Goal: Task Accomplishment & Management: Manage account settings

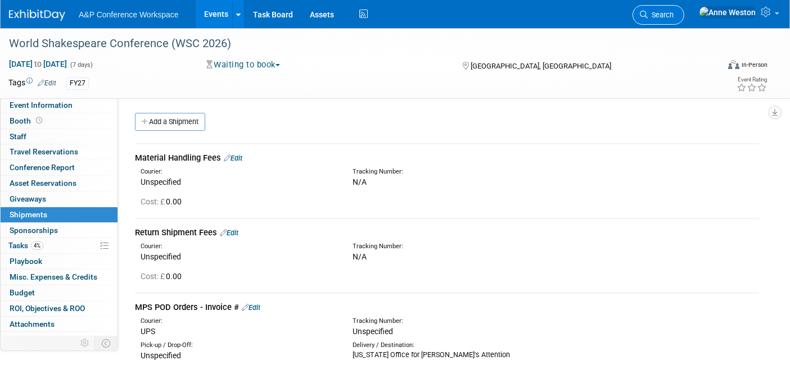
click at [674, 15] on span "Search" at bounding box center [661, 15] width 26 height 8
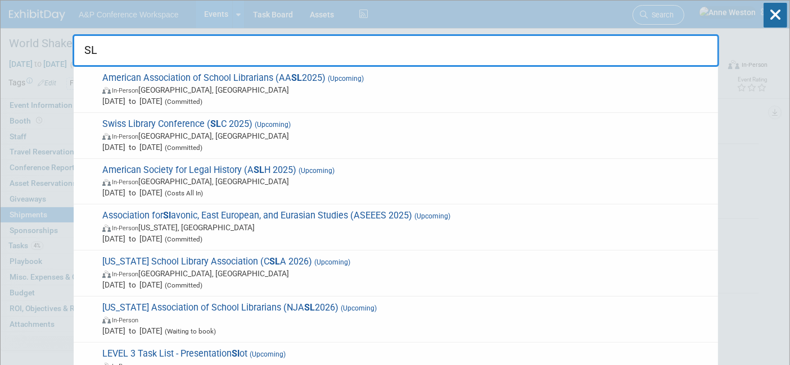
type input "S"
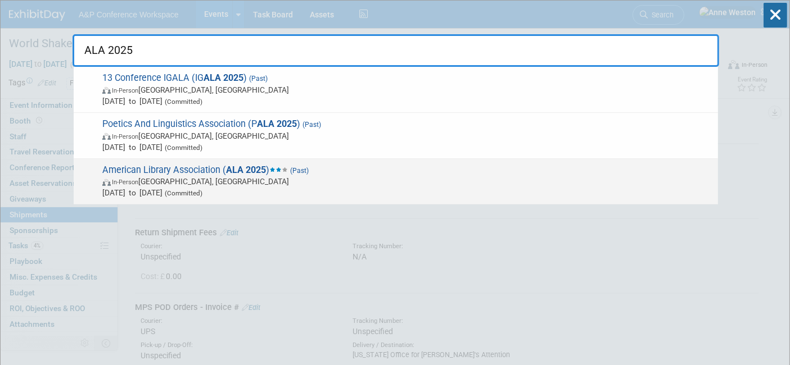
type input "ALA 2025"
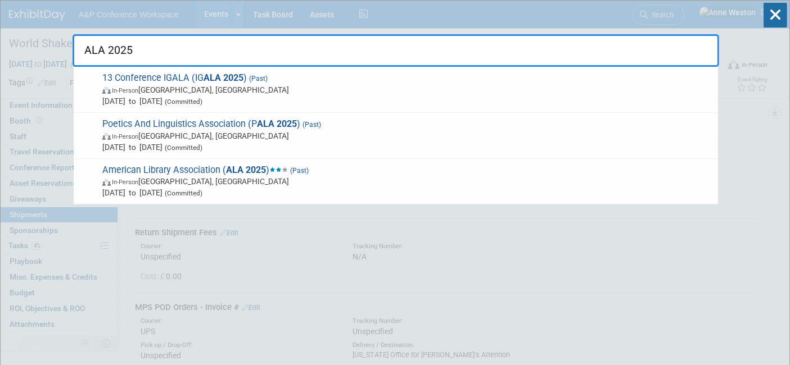
click at [159, 168] on span "American Library Association ( ALA 2025 ) (Past) In-Person [GEOGRAPHIC_DATA], […" at bounding box center [405, 182] width 613 height 34
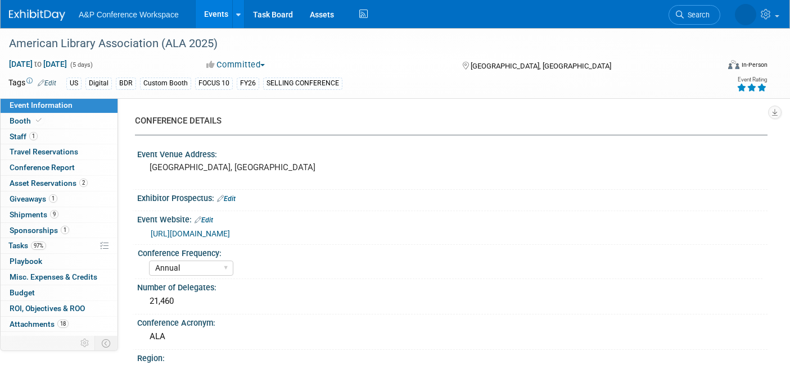
select select "Annual"
select select "Level 1"
select select "In-Person Booth"
select select "Libraries"
select select "Bloomsbury Digital Resources"
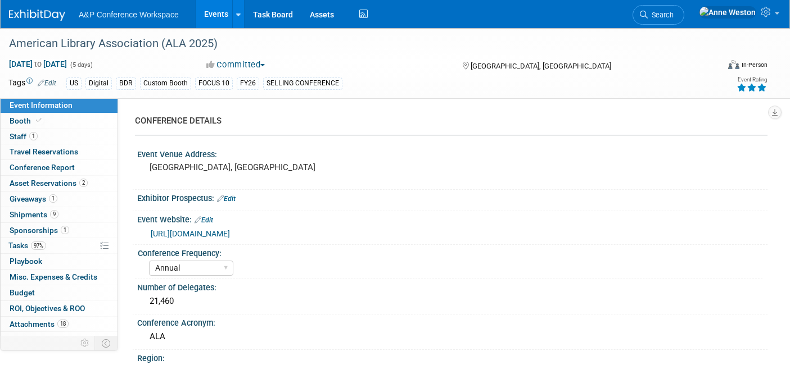
select select "[PERSON_NAME]"
select select "BDR Product Awareness and Trial Generation​"
click at [50, 211] on span "9" at bounding box center [54, 214] width 8 height 8
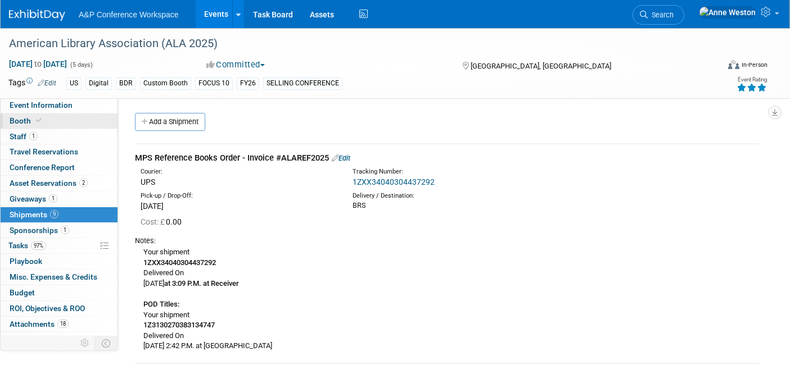
click at [69, 115] on link "Booth" at bounding box center [59, 121] width 117 height 15
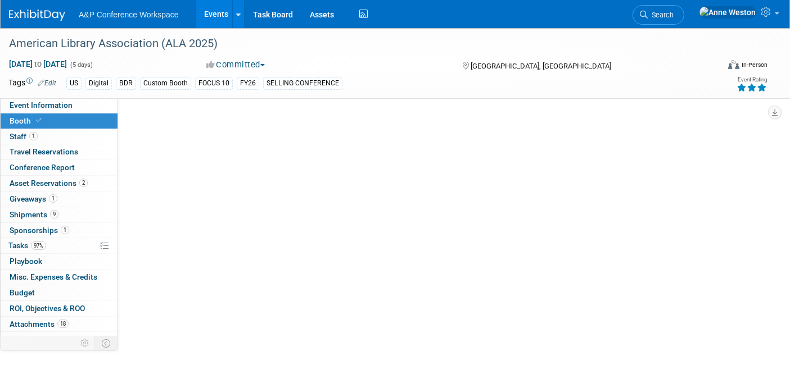
select select "DIGI"
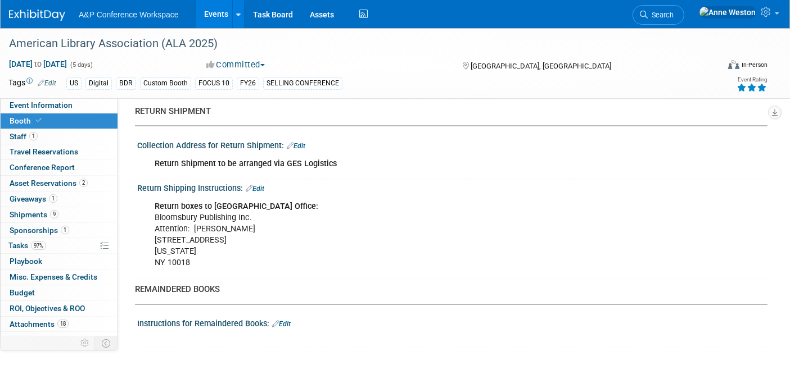
scroll to position [1936, 0]
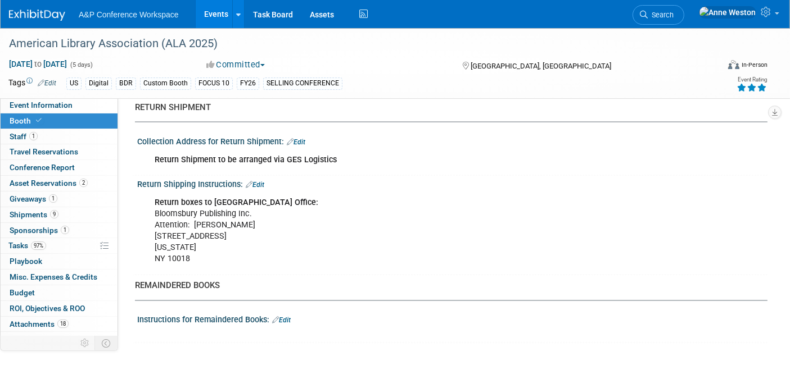
drag, startPoint x: 247, startPoint y: 222, endPoint x: 149, endPoint y: 223, distance: 98.4
click at [149, 223] on div "Return boxes to NY Office: Bloomsbury Publishing Inc. Attention: Hannah Siegel …" at bounding box center [396, 231] width 499 height 79
copy div "1359 Broadway, Floor 12"
click at [196, 245] on div "Return boxes to NY Office: Bloomsbury Publishing Inc. Attention: Hannah Siegel …" at bounding box center [396, 231] width 499 height 79
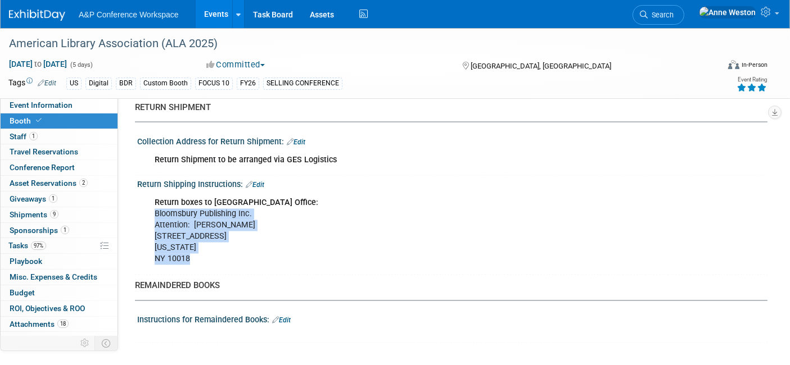
drag, startPoint x: 197, startPoint y: 241, endPoint x: 150, endPoint y: 200, distance: 62.6
click at [150, 200] on div "Return boxes to NY Office: Bloomsbury Publishing Inc. Attention: Hannah Siegel …" at bounding box center [396, 231] width 499 height 79
copy div "Bloomsbury Publishing Inc. Attention: Hannah Siegel 1359 Broadway, Floor 12 New…"
click at [202, 248] on div "Return boxes to NY Office: Bloomsbury Publishing Inc. Attention: Hannah Siegel …" at bounding box center [396, 231] width 499 height 79
click at [53, 218] on span "9" at bounding box center [54, 214] width 8 height 8
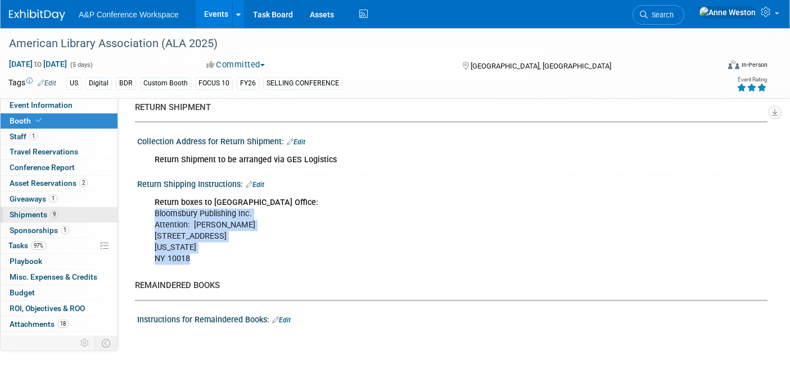
scroll to position [0, 0]
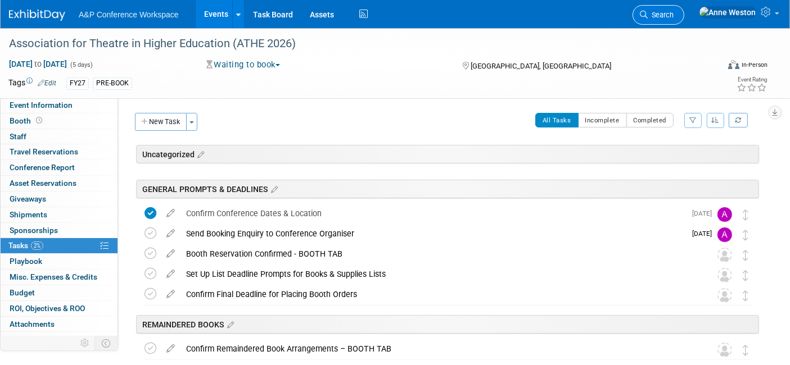
click at [684, 8] on link "Search" at bounding box center [659, 15] width 52 height 20
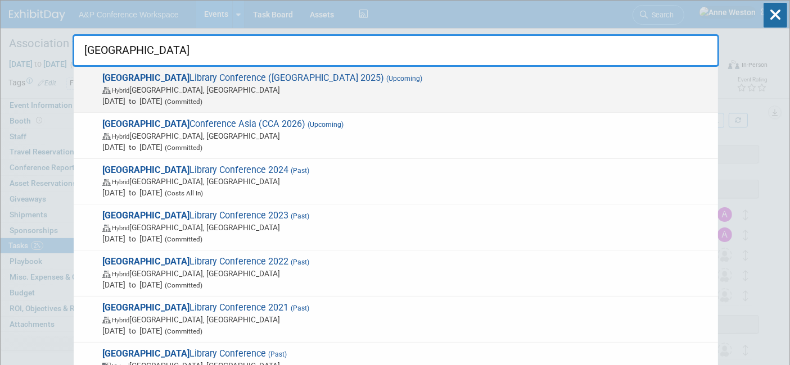
type input "charleston"
click at [170, 89] on span "Hybrid Charleston, SC" at bounding box center [407, 89] width 610 height 11
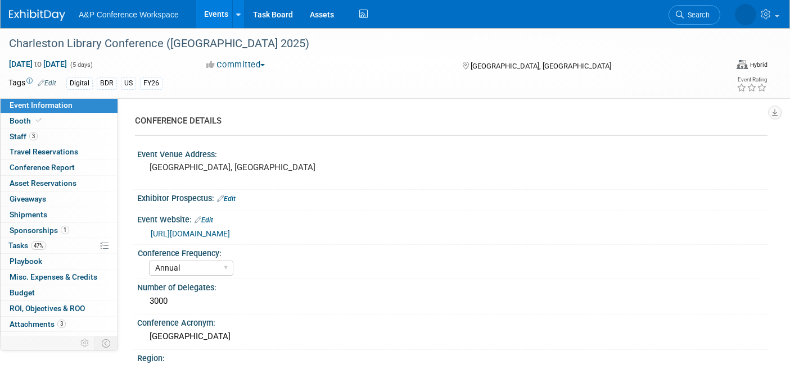
select select "Annual"
select select "Level 1"
select select "In-Person Booth"
select select "Libraries"
select select "Bloomsbury Digital Resources"
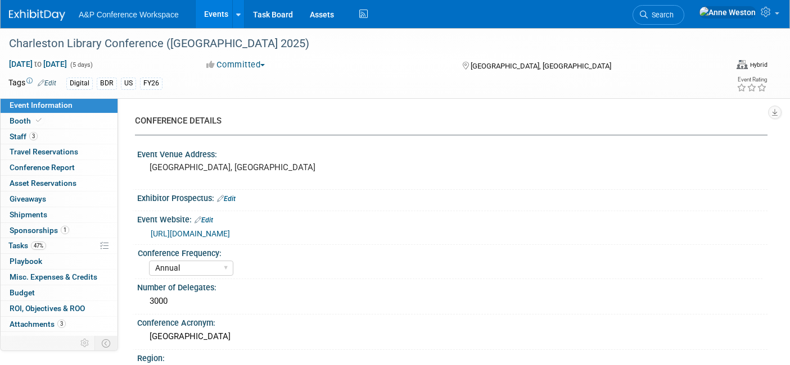
select select "[PERSON_NAME]"
select select "BDR Product Awareness and Trial Generation​"
click at [67, 118] on link "Booth" at bounding box center [59, 121] width 117 height 15
select select "DIGI"
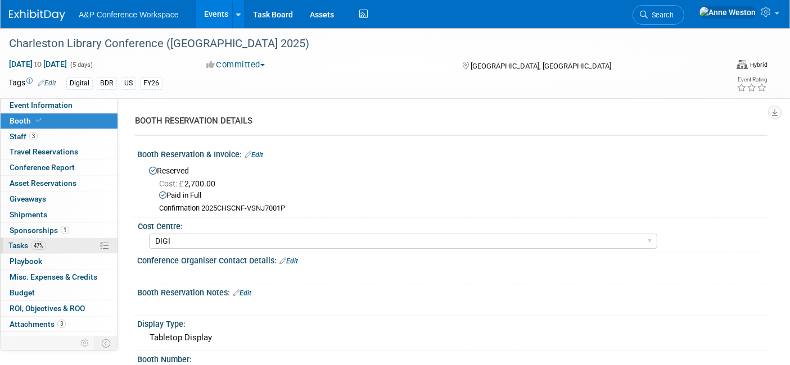
click at [59, 247] on link "47% Tasks 47%" at bounding box center [59, 245] width 117 height 15
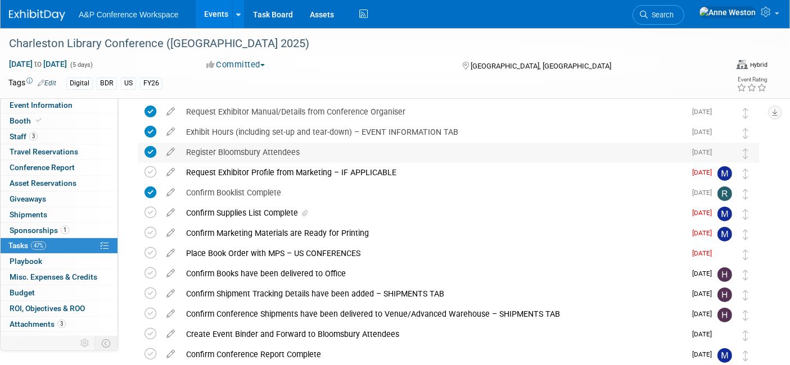
scroll to position [125, 0]
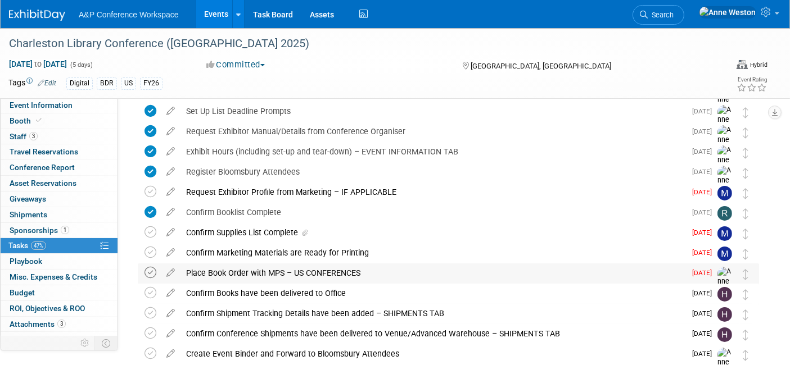
click at [150, 273] on icon at bounding box center [150, 273] width 12 height 12
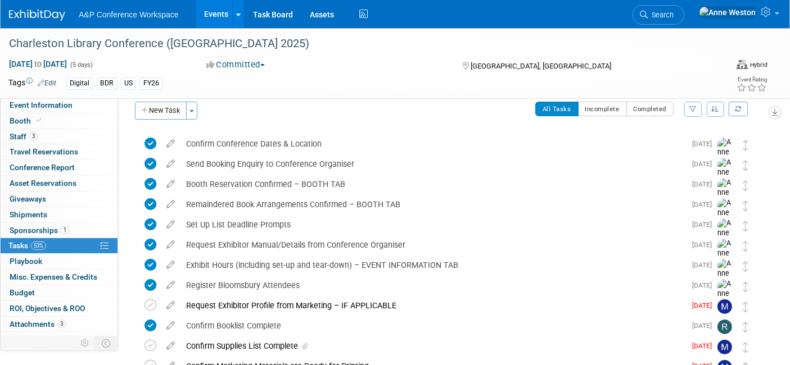
scroll to position [0, 0]
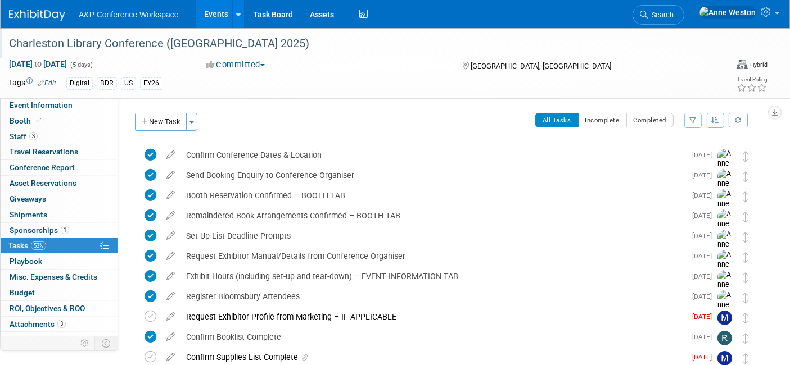
click at [315, 42] on div "Charleston Library Conference (Charleston 2025)" at bounding box center [354, 44] width 698 height 20
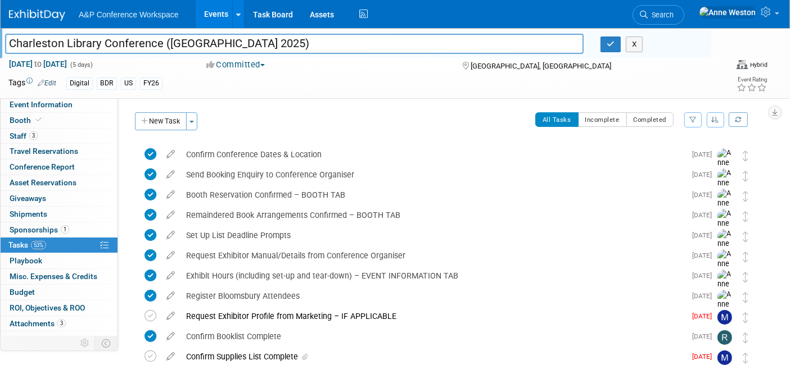
drag, startPoint x: 315, startPoint y: 42, endPoint x: 0, endPoint y: 28, distance: 315.2
click at [0, 28] on body "A&P Conference Workspace Events Add Event Bulk Upload Events Shareable Event Bo…" at bounding box center [395, 182] width 790 height 365
click at [610, 46] on icon "button" at bounding box center [611, 43] width 8 height 7
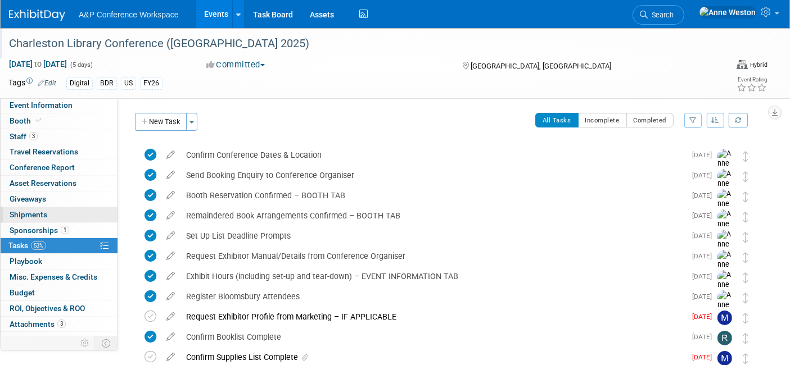
click at [34, 216] on span "Shipments 0" at bounding box center [29, 214] width 38 height 9
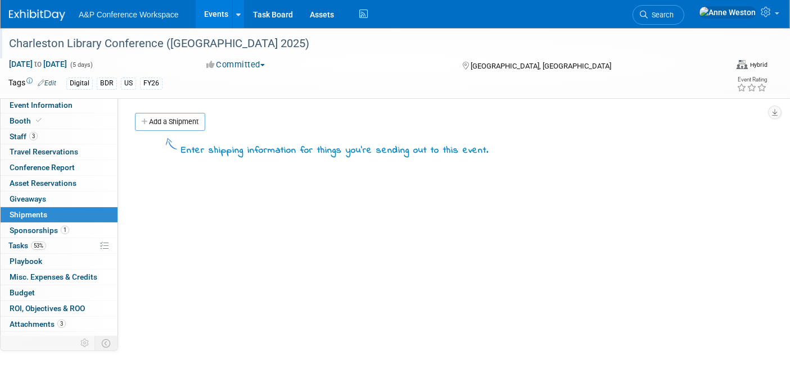
click at [179, 116] on link "Add a Shipment" at bounding box center [170, 122] width 70 height 18
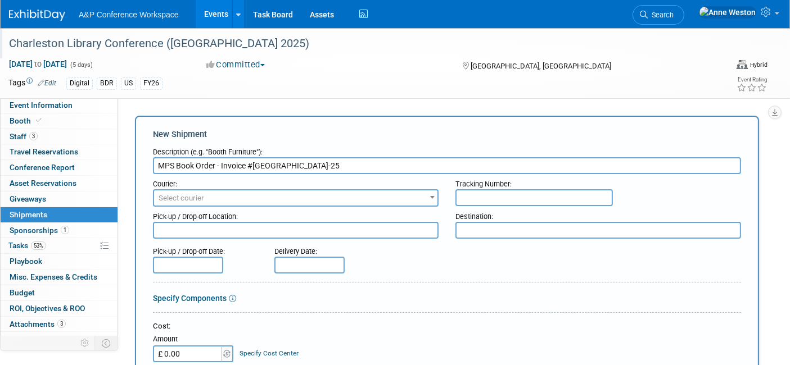
type input "MPS Book Order - Invoice #Charleston-25"
click at [182, 198] on span "Select courier" at bounding box center [182, 198] width 46 height 8
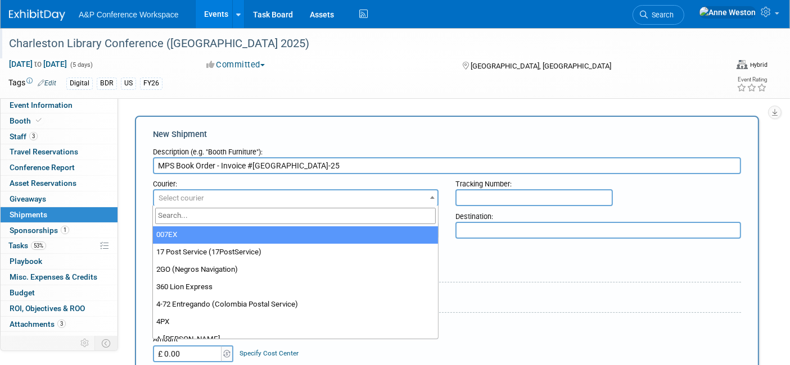
click at [176, 211] on input "search" at bounding box center [295, 216] width 281 height 16
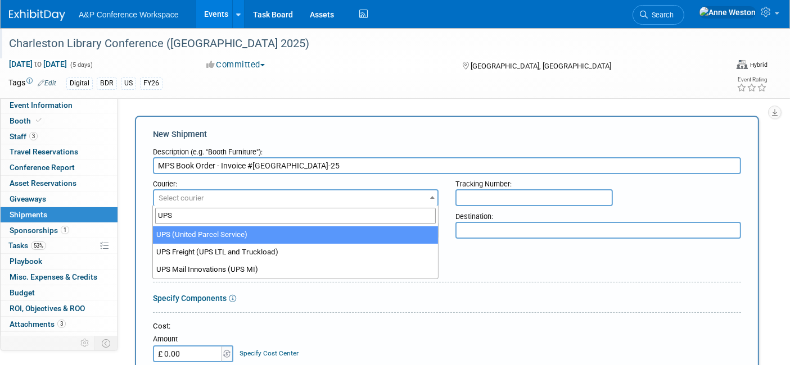
type input "UPS"
select select "508"
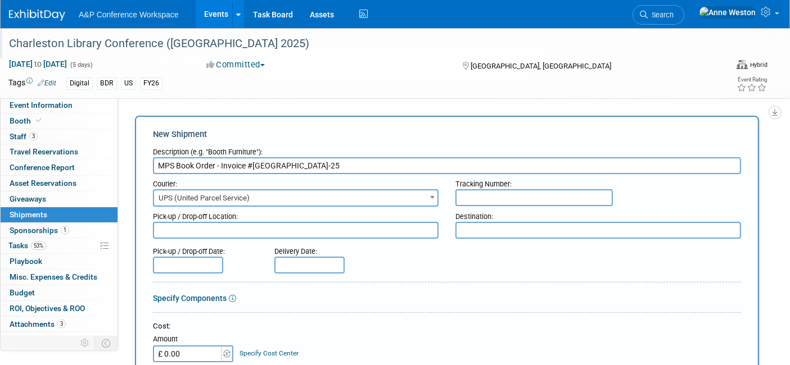
click at [483, 228] on textarea at bounding box center [598, 230] width 286 height 17
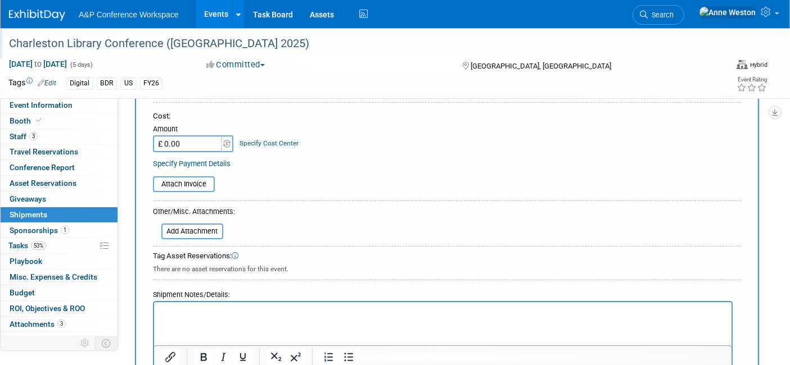
scroll to position [312, 0]
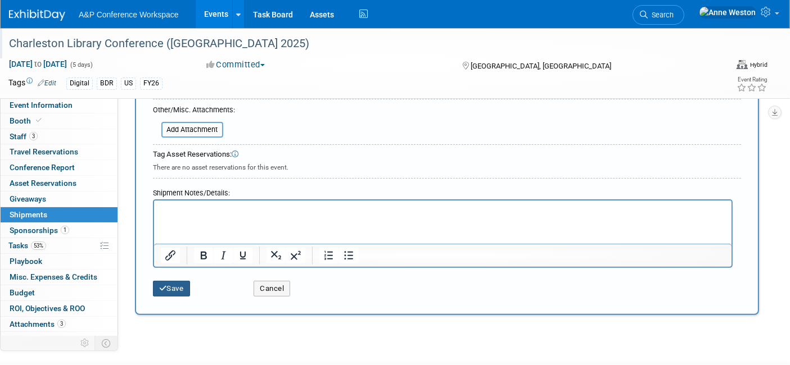
type textarea "NY Office for Hannah's Attention"
click at [174, 281] on button "Save" at bounding box center [171, 289] width 37 height 16
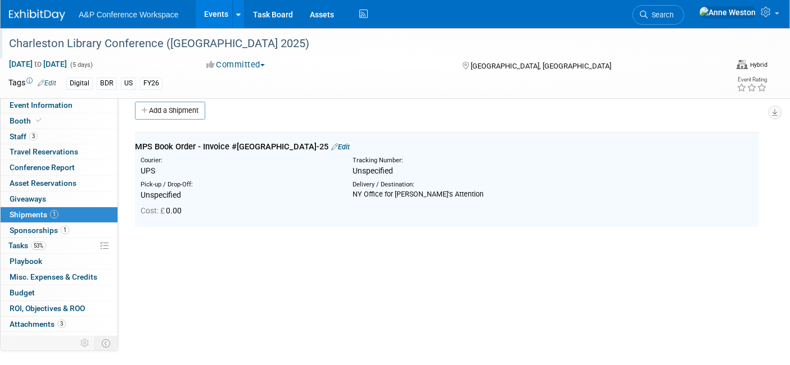
scroll to position [0, 0]
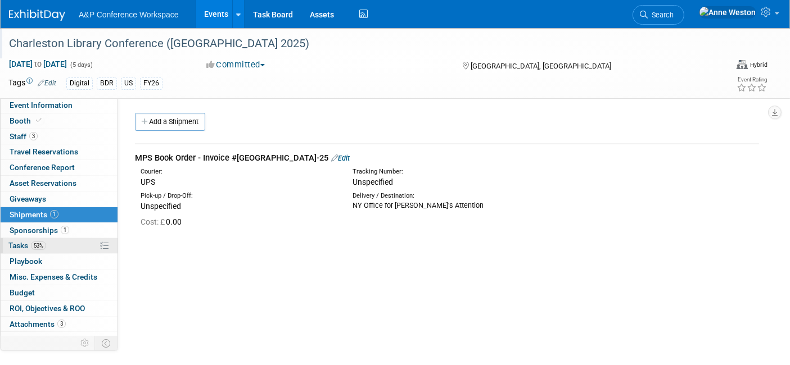
click at [60, 243] on link "53% Tasks 53%" at bounding box center [59, 245] width 117 height 15
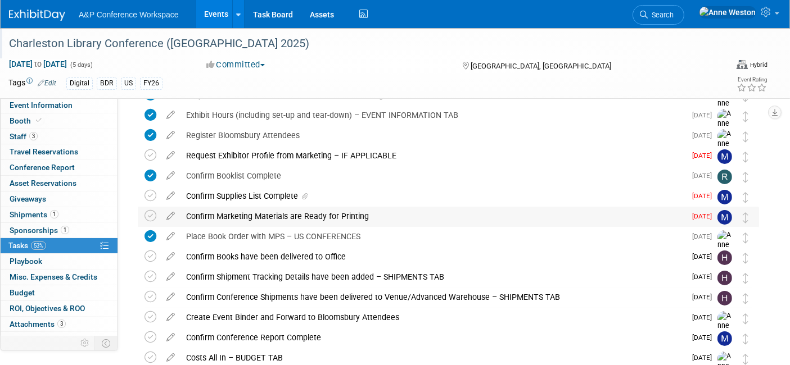
scroll to position [187, 0]
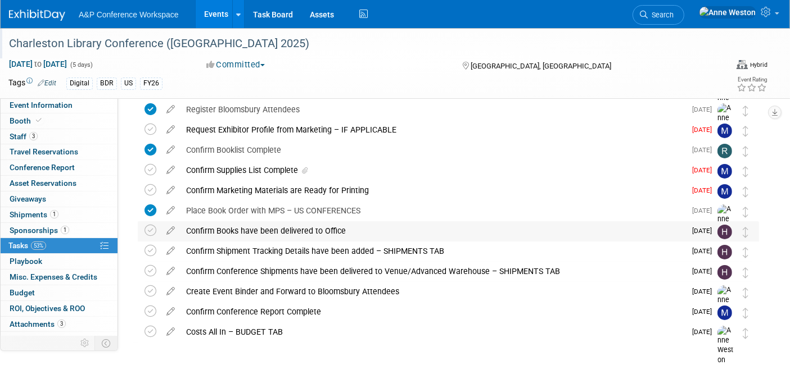
click at [278, 229] on div "Confirm Books have been delivered to Office" at bounding box center [432, 231] width 505 height 19
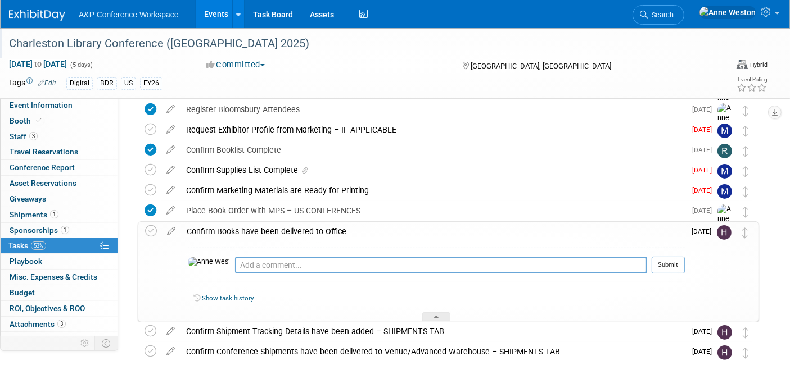
click at [278, 229] on div "Confirm Books have been delivered to Office" at bounding box center [433, 231] width 504 height 19
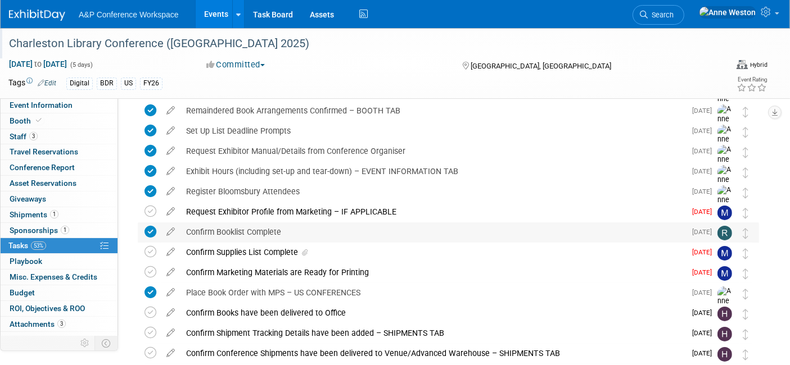
scroll to position [125, 0]
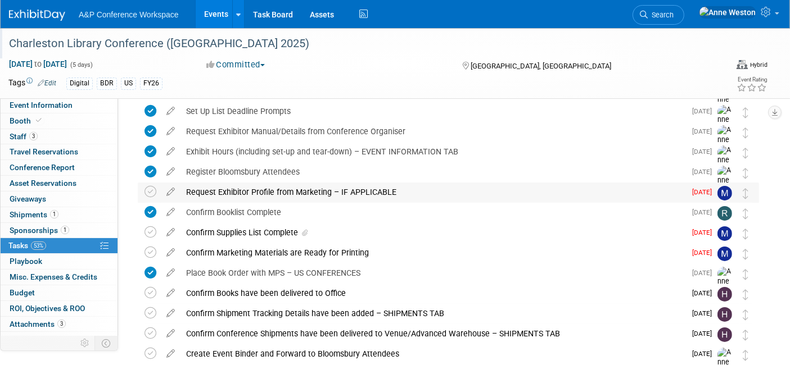
click at [317, 195] on div "Request Exhibitor Profile from Marketing – IF APPLICABLE" at bounding box center [432, 192] width 505 height 19
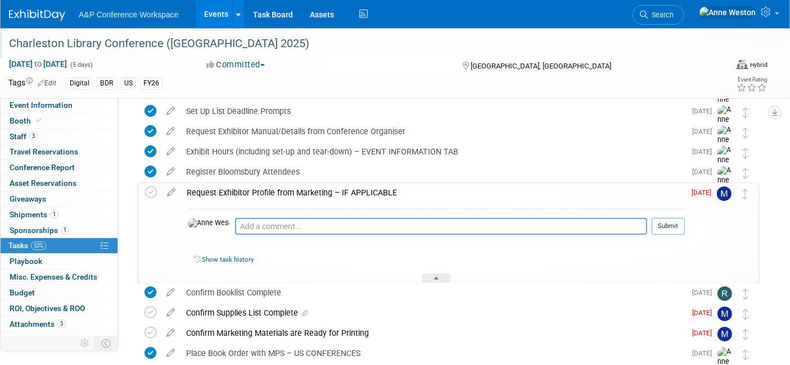
click at [317, 195] on div "Request Exhibitor Profile from Marketing – IF APPLICABLE" at bounding box center [433, 192] width 504 height 19
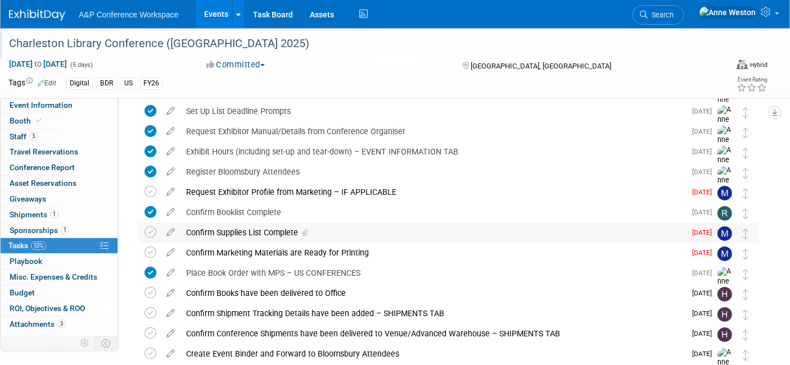
click at [284, 231] on div "Confirm Supplies List Complete" at bounding box center [432, 232] width 505 height 19
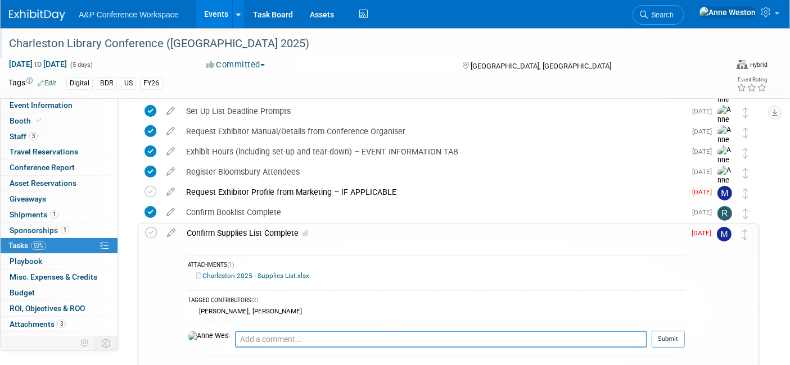
click at [284, 231] on div "Confirm Supplies List Complete" at bounding box center [433, 233] width 504 height 19
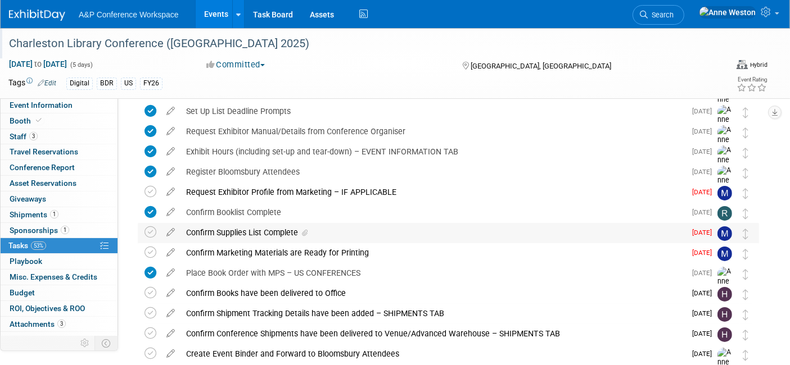
click at [284, 231] on div "Confirm Supplies List Complete" at bounding box center [432, 232] width 505 height 19
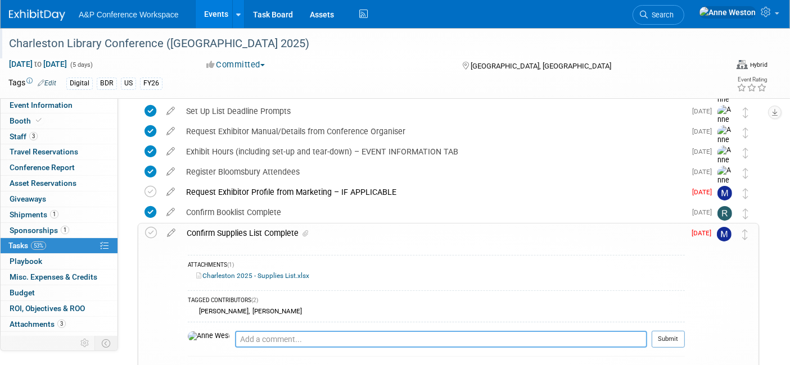
click at [257, 338] on textarea at bounding box center [441, 339] width 412 height 17
paste textarea "N:\A&P\Academic\Marketing\Conferences\FY26 Conferences, US\DIGITAL\Charleston 2…"
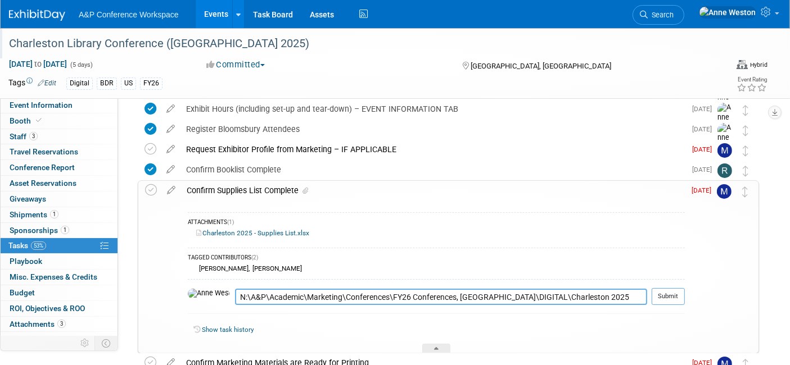
scroll to position [187, 0]
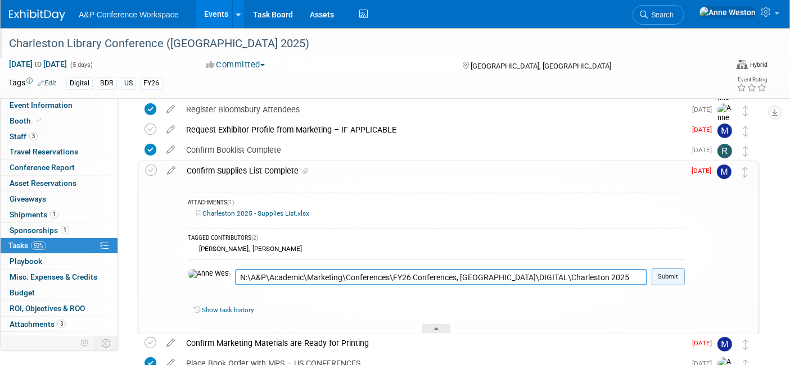
type textarea "N:\A&P\Academic\Marketing\Conferences\FY26 Conferences, US\DIGITAL\Charleston 2…"
click at [673, 277] on button "Submit" at bounding box center [668, 277] width 33 height 17
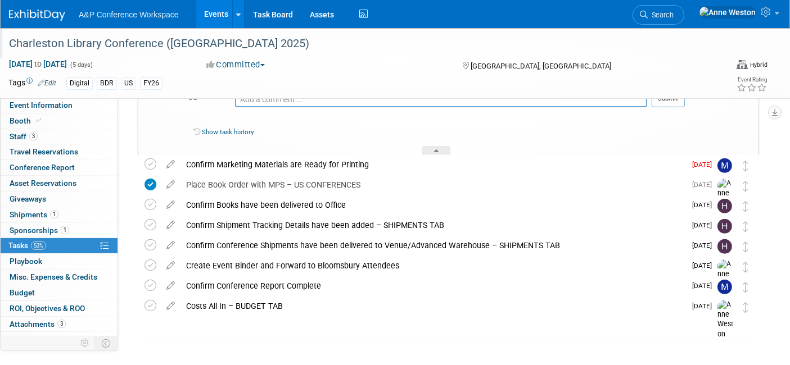
scroll to position [435, 0]
